Goal: Task Accomplishment & Management: Use online tool/utility

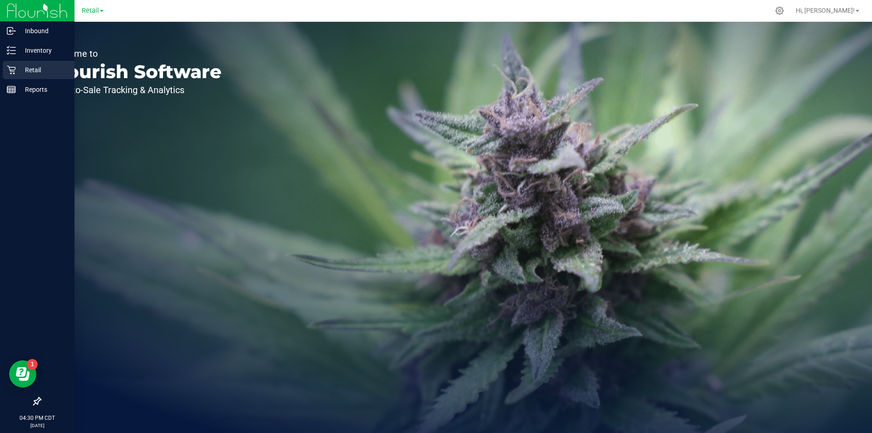
click at [38, 69] on p "Retail" at bounding box center [43, 69] width 54 height 11
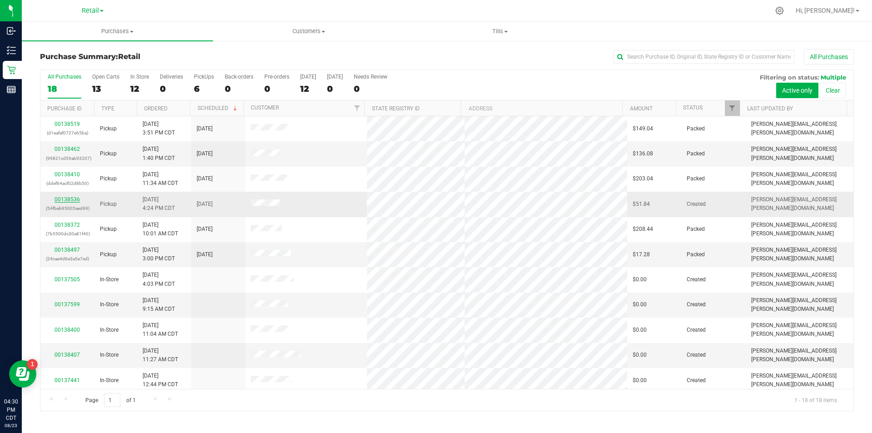
click at [71, 198] on link "00138536" at bounding box center [66, 199] width 25 height 6
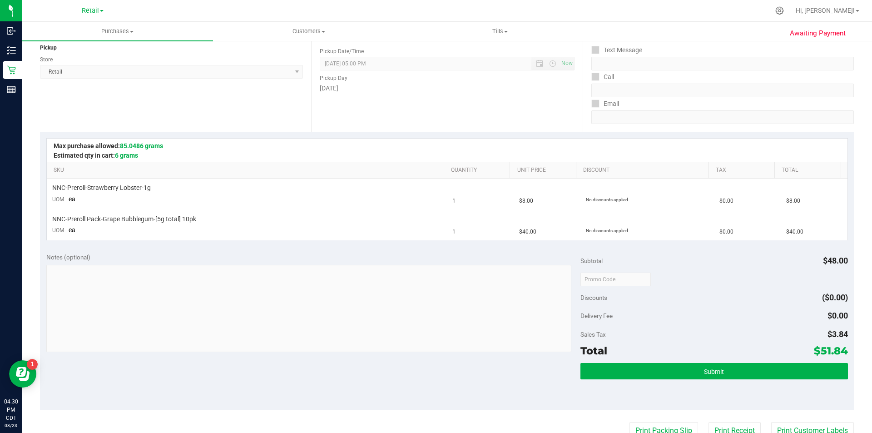
scroll to position [136, 0]
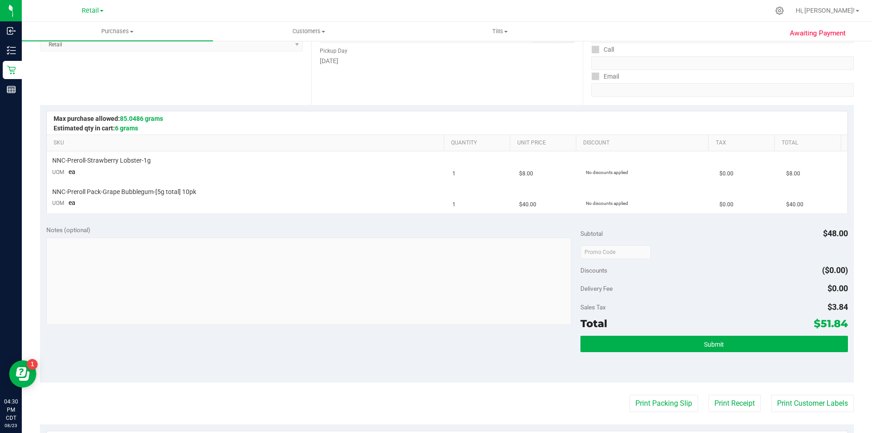
click at [691, 325] on div "Total $51.84" at bounding box center [713, 323] width 267 height 16
click at [691, 340] on button "Submit" at bounding box center [713, 344] width 267 height 16
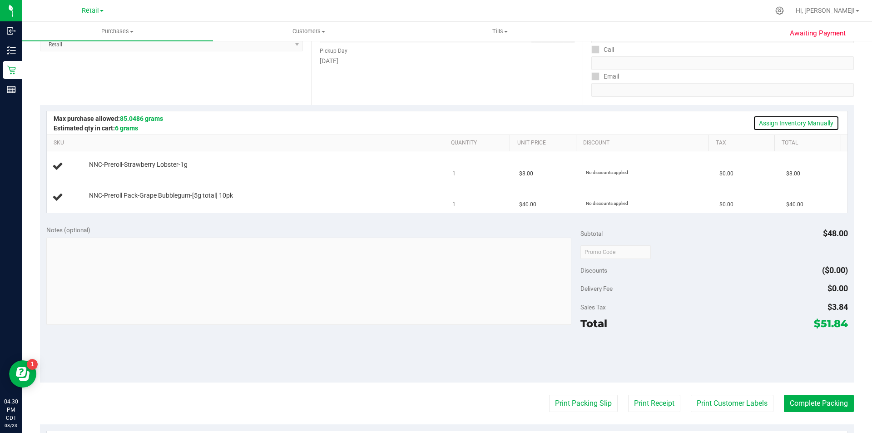
click at [801, 123] on link "Assign Inventory Manually" at bounding box center [796, 122] width 86 height 15
click at [104, 172] on link "Add Package" at bounding box center [105, 171] width 33 height 6
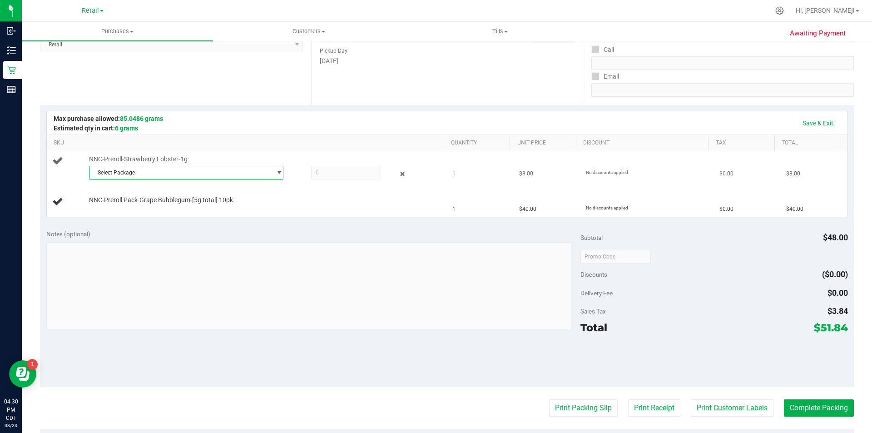
click at [175, 167] on span "Select Package" at bounding box center [180, 172] width 182 height 13
click at [162, 207] on span "( 061125STRLOBZ402 )" at bounding box center [188, 210] width 57 height 6
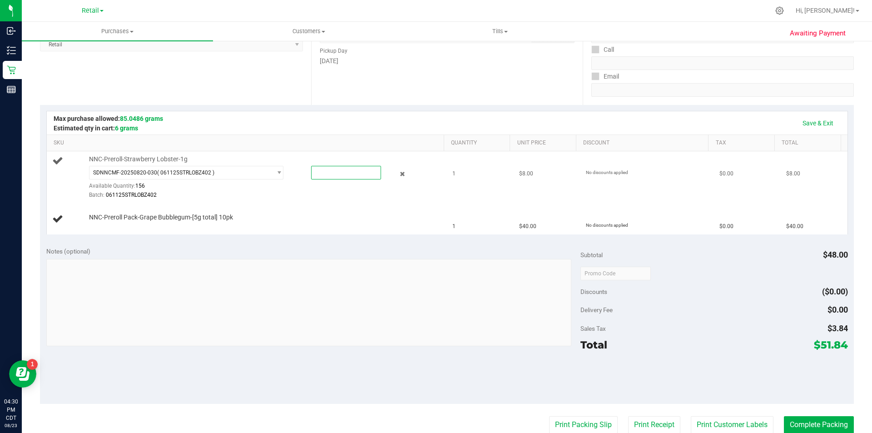
drag, startPoint x: 356, startPoint y: 173, endPoint x: 348, endPoint y: 174, distance: 8.7
click at [356, 175] on span at bounding box center [346, 173] width 70 height 14
type input "1"
type input "1.0000"
click at [315, 203] on td "NNC-Preroll-Strawberry Lobster-1g SDNNCMF-20250820-030 ( 061125STRLOBZ402 ) SDN…" at bounding box center [247, 177] width 400 height 53
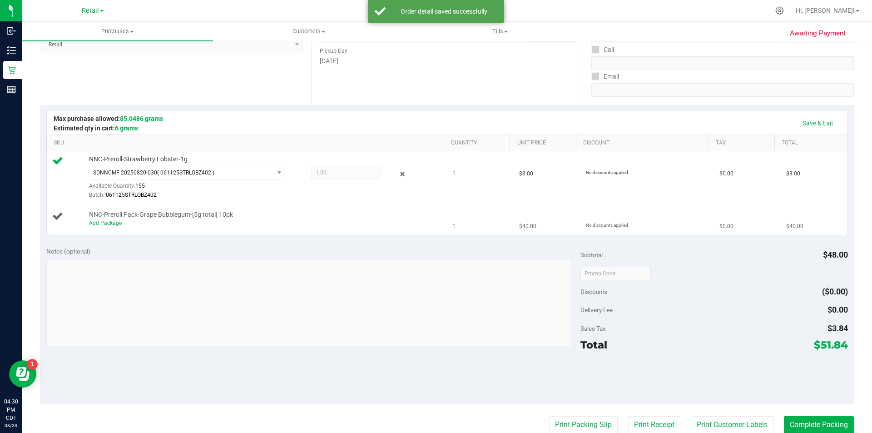
click at [111, 224] on link "Add Package" at bounding box center [105, 223] width 33 height 6
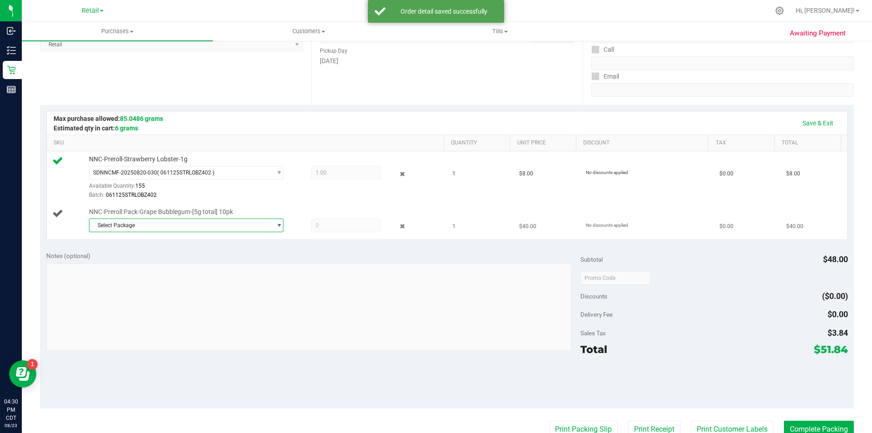
click at [111, 227] on span "Select Package" at bounding box center [180, 225] width 182 height 13
click at [111, 265] on span "SDNNCMF-20250819-004" at bounding box center [126, 262] width 64 height 6
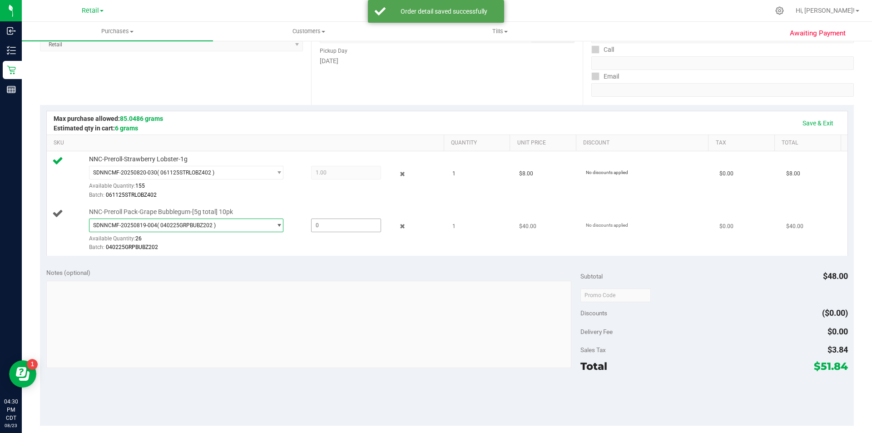
click at [350, 229] on span at bounding box center [346, 225] width 70 height 14
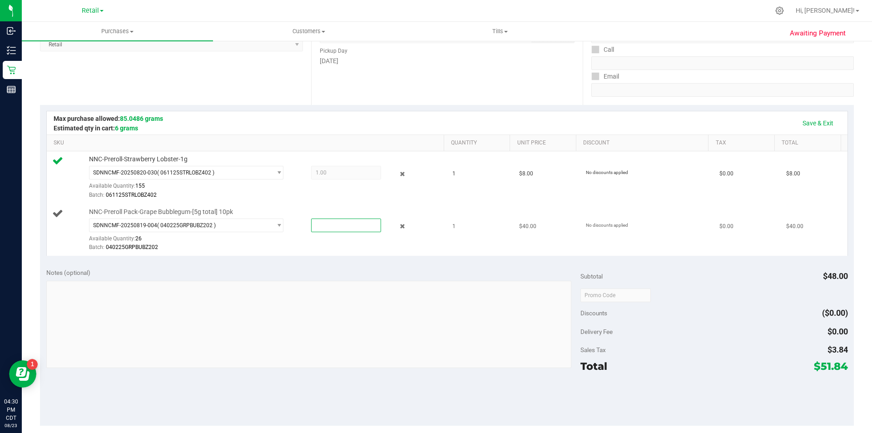
type input "1"
type input "1.0000"
click at [801, 122] on link "Save & Exit" at bounding box center [817, 122] width 43 height 15
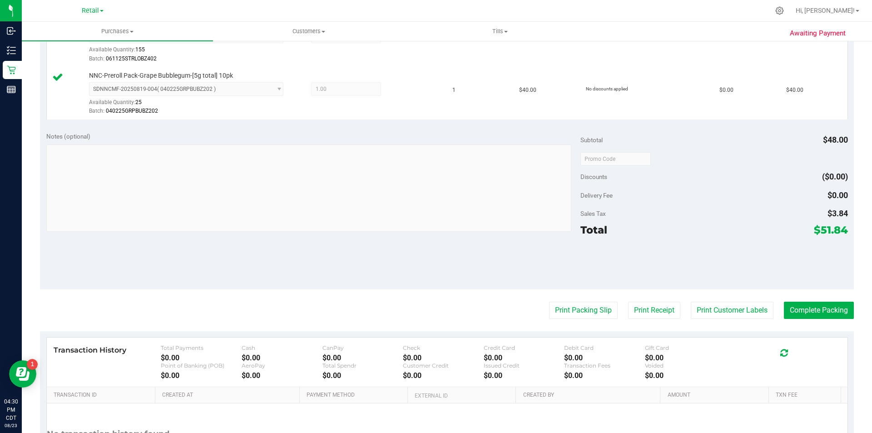
scroll to position [359, 0]
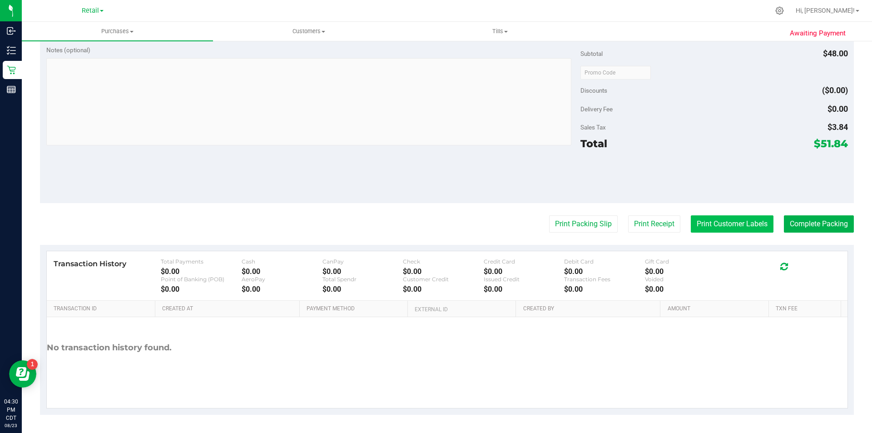
click at [715, 224] on button "Print Customer Labels" at bounding box center [732, 223] width 83 height 17
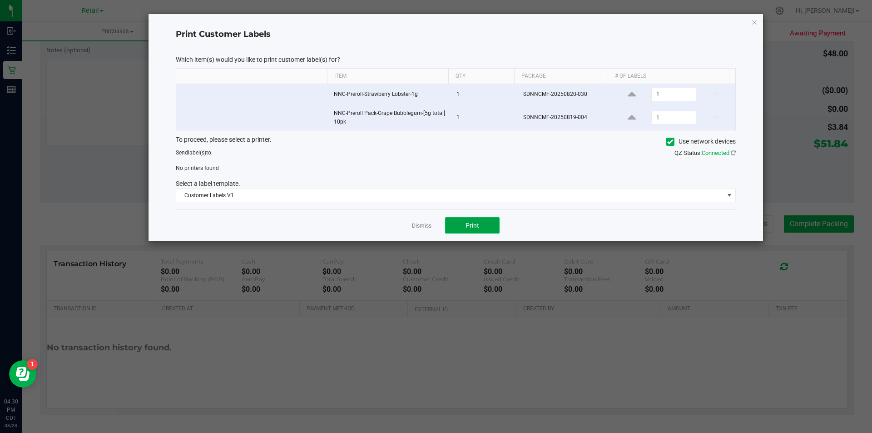
click at [483, 229] on button "Print" at bounding box center [472, 225] width 54 height 16
click at [669, 142] on icon at bounding box center [670, 142] width 6 height 0
click at [0, 0] on input "Use network devices" at bounding box center [0, 0] width 0 height 0
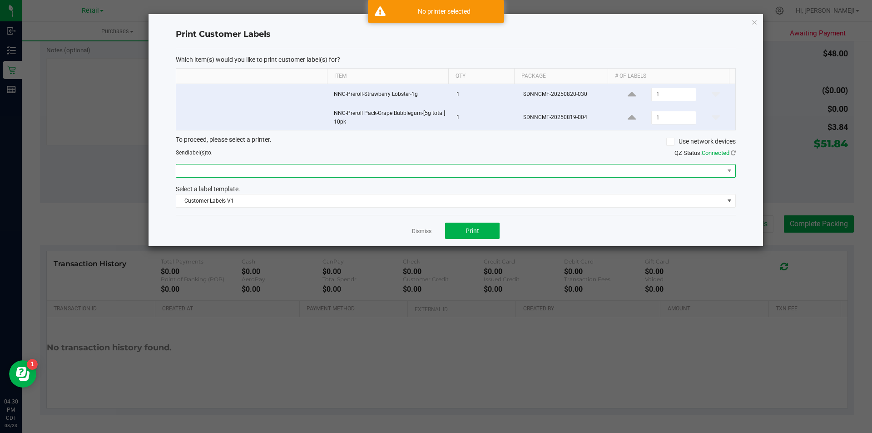
click at [473, 176] on span at bounding box center [450, 170] width 548 height 13
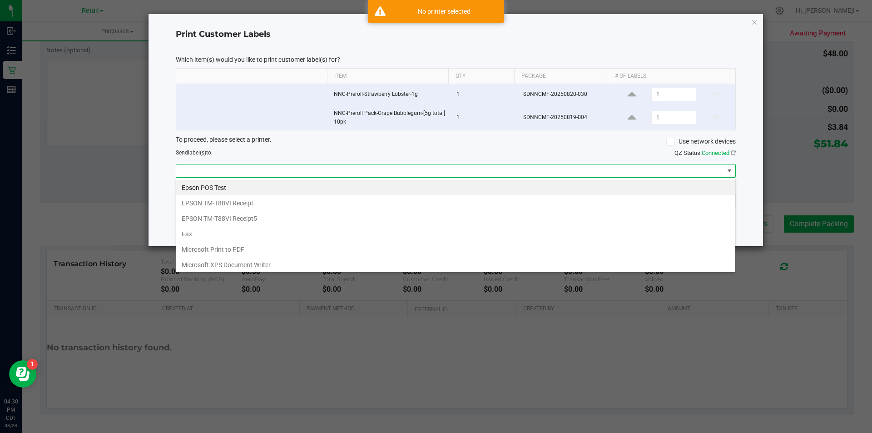
scroll to position [14, 559]
click at [290, 267] on Writer "Microsoft XPS Document Writer" at bounding box center [455, 264] width 559 height 15
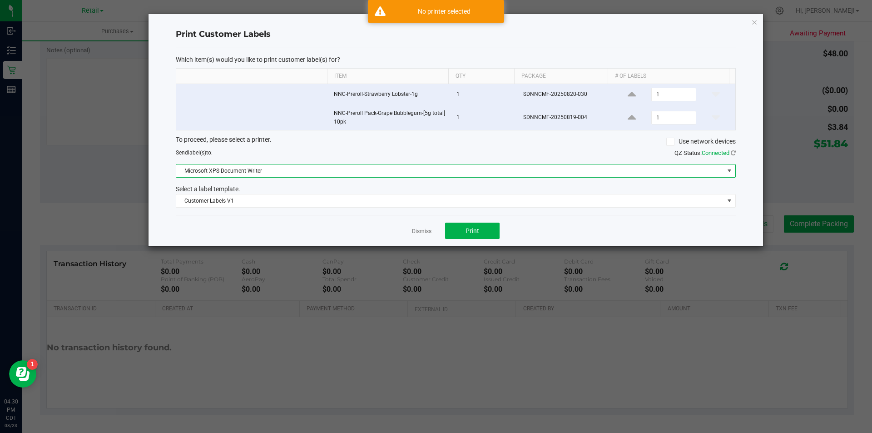
click at [370, 173] on span "Microsoft XPS Document Writer" at bounding box center [450, 170] width 548 height 13
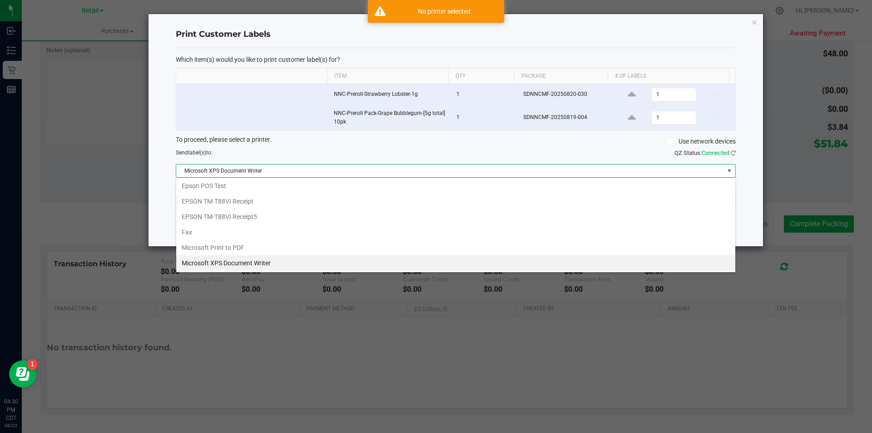
scroll to position [33, 0]
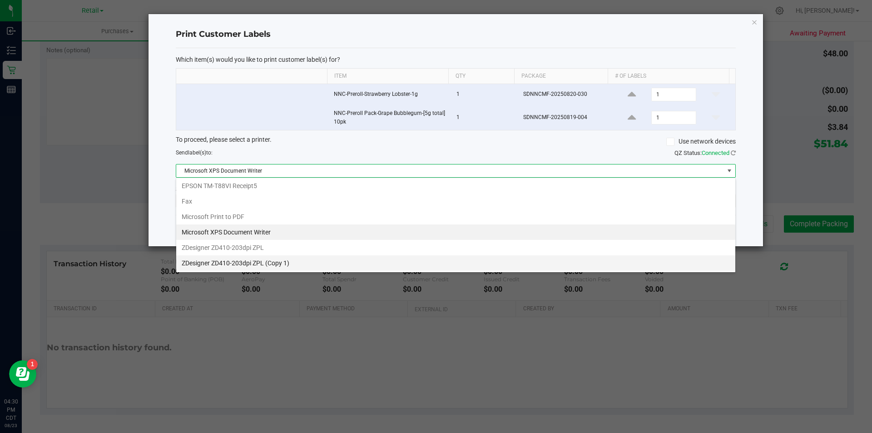
click at [313, 257] on 1\) "ZDesigner ZD410-203dpi ZPL (Copy 1)" at bounding box center [455, 262] width 559 height 15
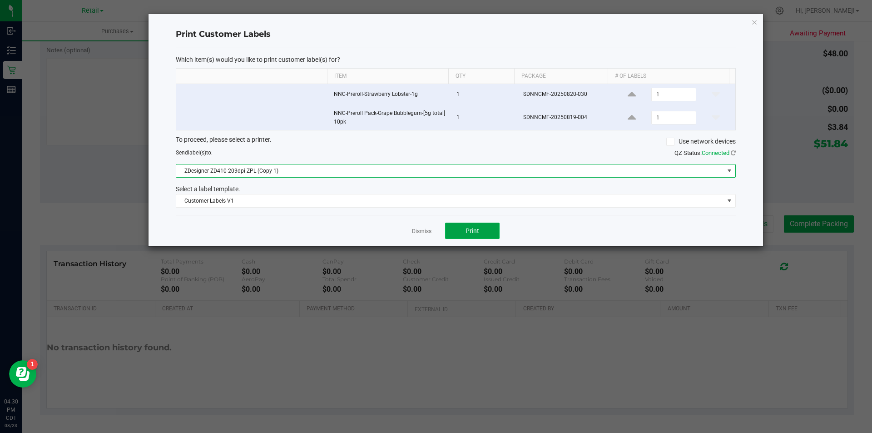
click at [476, 238] on button "Print" at bounding box center [472, 230] width 54 height 16
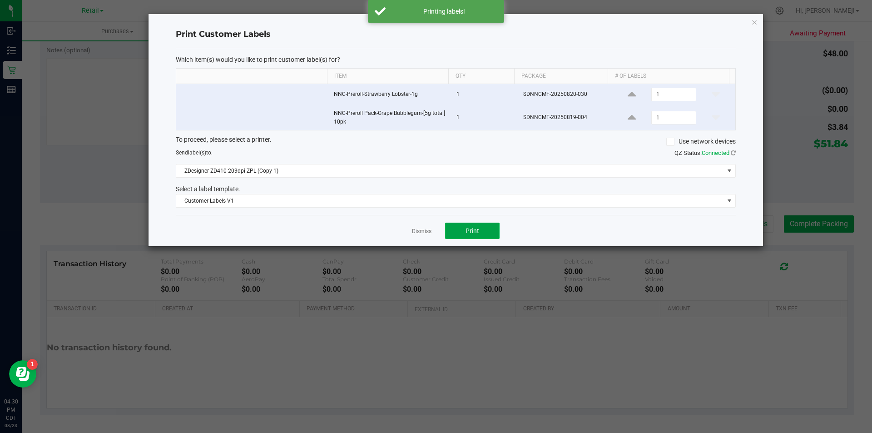
click at [485, 231] on button "Print" at bounding box center [472, 230] width 54 height 16
click at [479, 235] on button "Print" at bounding box center [472, 230] width 54 height 16
click at [425, 235] on app-cancel-button "Dismiss" at bounding box center [422, 231] width 20 height 10
click at [442, 157] on div "Send label(s) to: QZ Status: Connected" at bounding box center [455, 152] width 573 height 9
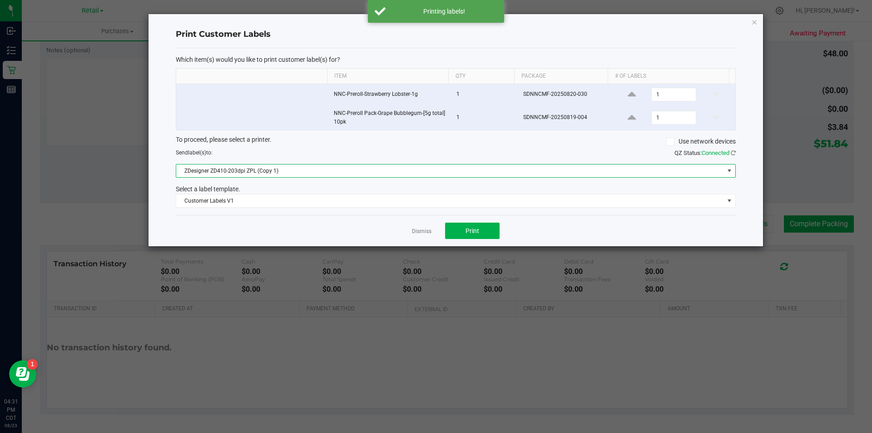
click at [441, 168] on span "ZDesigner ZD410-203dpi ZPL (Copy 1)" at bounding box center [450, 170] width 548 height 13
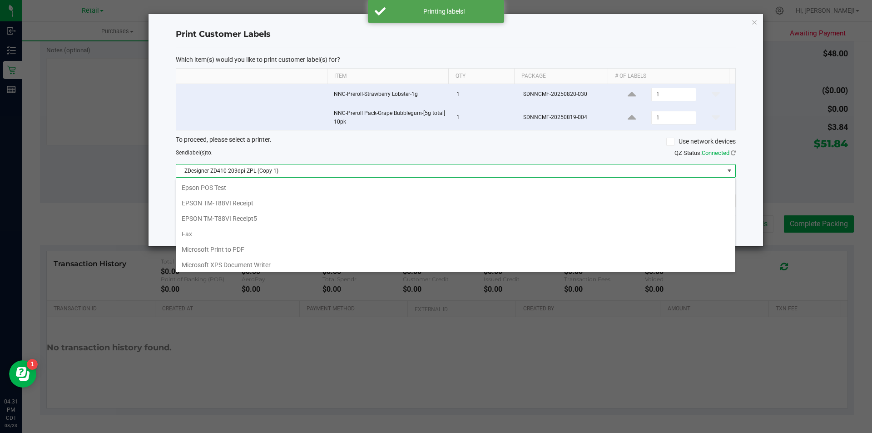
scroll to position [14, 559]
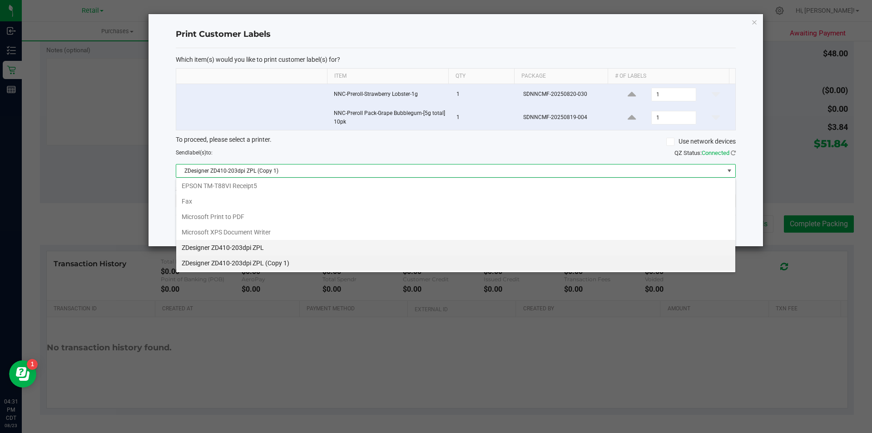
click at [355, 246] on ZPL "ZDesigner ZD410-203dpi ZPL" at bounding box center [455, 247] width 559 height 15
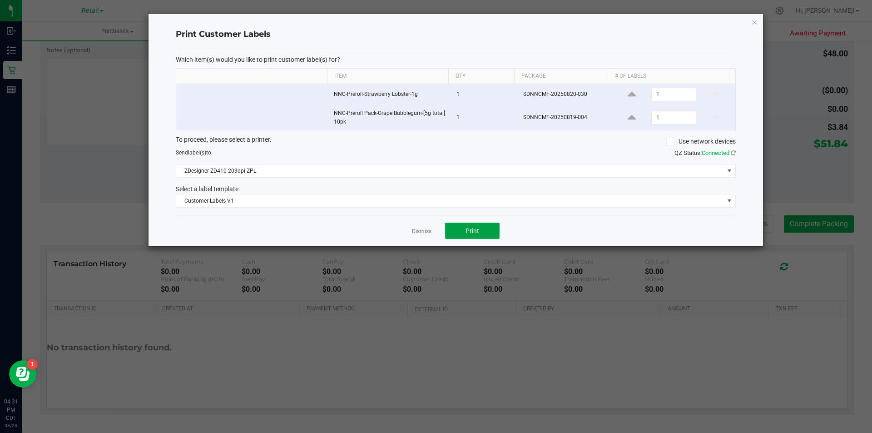
click at [483, 234] on button "Print" at bounding box center [472, 230] width 54 height 16
click at [420, 235] on link "Dismiss" at bounding box center [422, 231] width 20 height 8
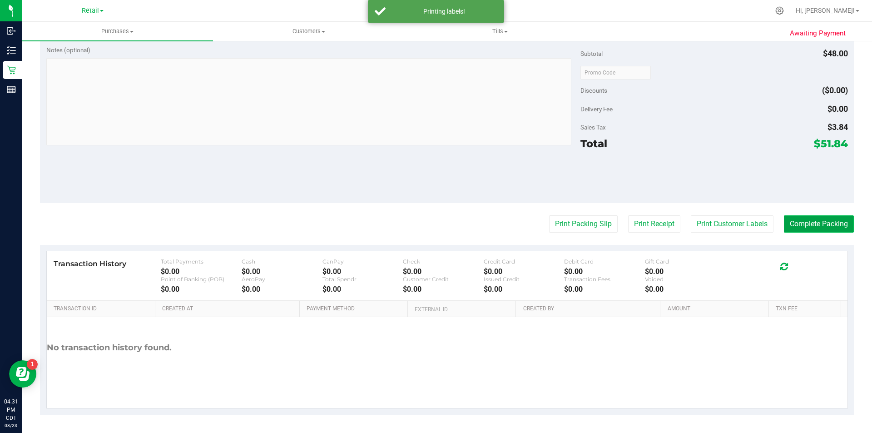
click at [834, 228] on button "Complete Packing" at bounding box center [819, 223] width 70 height 17
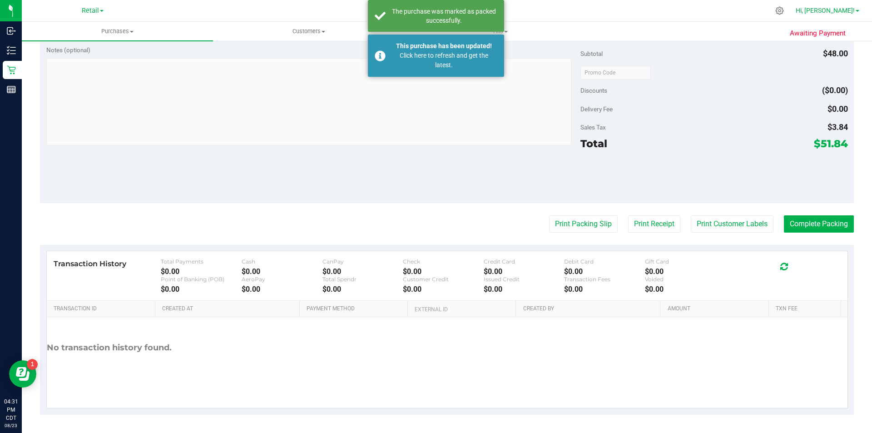
click at [846, 10] on span "Hi, [PERSON_NAME]!" at bounding box center [824, 10] width 59 height 7
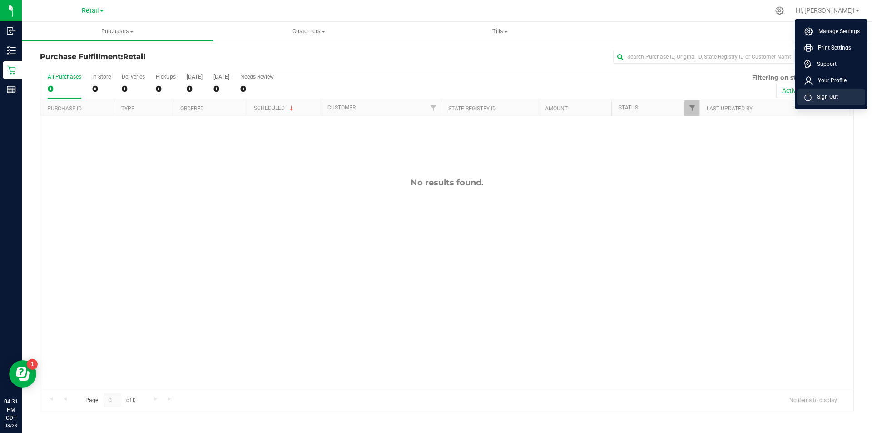
click at [801, 96] on li "Sign Out" at bounding box center [831, 97] width 68 height 16
